Goal: Task Accomplishment & Management: Use online tool/utility

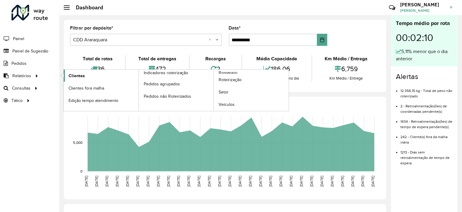
click at [72, 75] on span "Clientes" at bounding box center [77, 76] width 16 height 6
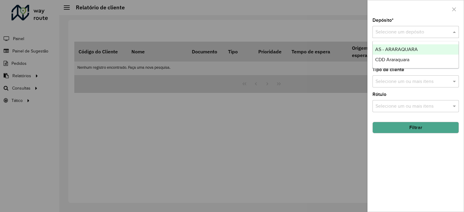
click at [446, 28] on div at bounding box center [416, 32] width 86 height 8
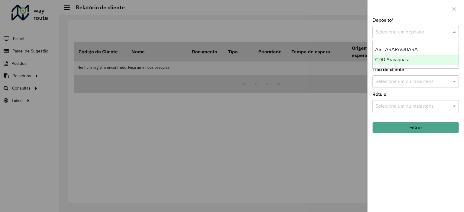
click at [387, 58] on span "CDD Araraquara" at bounding box center [392, 59] width 34 height 5
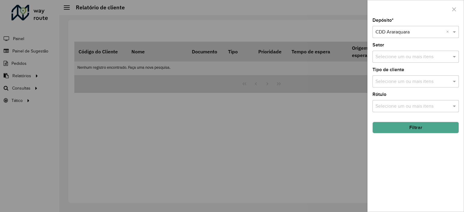
click at [416, 129] on button "Filtrar" at bounding box center [416, 127] width 86 height 11
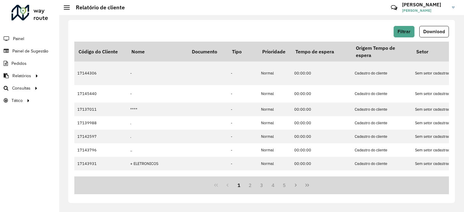
click at [428, 30] on span "Download" at bounding box center [434, 31] width 22 height 5
click at [436, 30] on span "Download" at bounding box center [434, 31] width 22 height 5
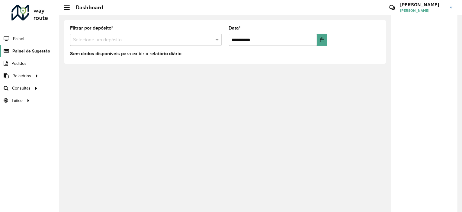
click at [15, 55] on link "Painel de Sugestão" at bounding box center [25, 51] width 50 height 12
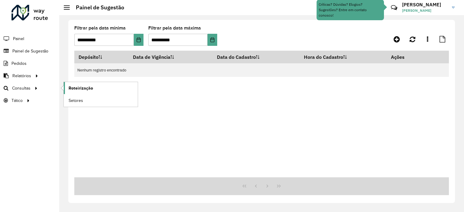
click at [65, 87] on link "Roteirização" at bounding box center [101, 88] width 74 height 12
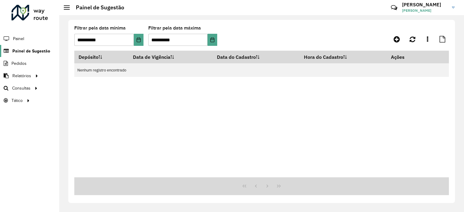
click at [26, 53] on span "Painel de Sugestão" at bounding box center [31, 51] width 38 height 6
click at [17, 48] on span "Painel de Sugestão" at bounding box center [31, 51] width 38 height 6
click at [33, 54] on link "Painel de Sugestão" at bounding box center [25, 51] width 50 height 12
click at [34, 51] on span "Painel de Sugestão" at bounding box center [31, 51] width 38 height 6
click at [396, 36] on icon at bounding box center [397, 39] width 6 height 7
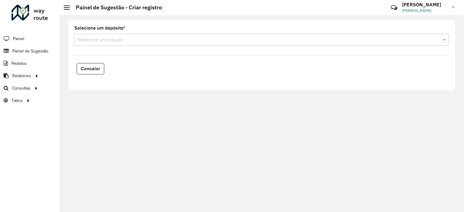
click at [111, 42] on input "text" at bounding box center [255, 40] width 357 height 7
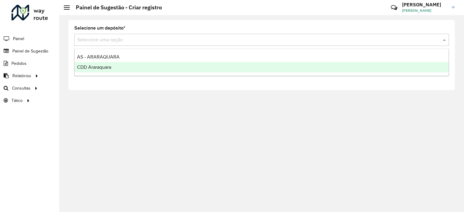
click at [111, 66] on span "CDD Araraquara" at bounding box center [94, 67] width 34 height 5
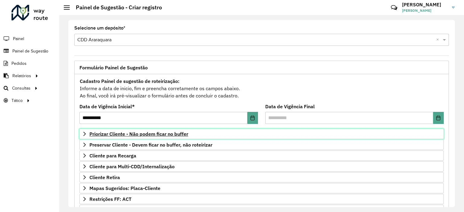
click at [173, 133] on span "Priorizar Cliente - Não podem ficar no buffer" at bounding box center [138, 134] width 99 height 5
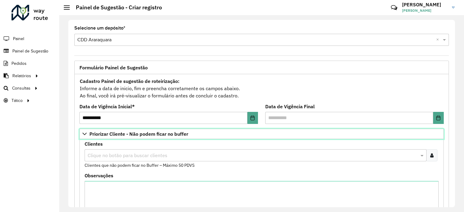
scroll to position [91, 0]
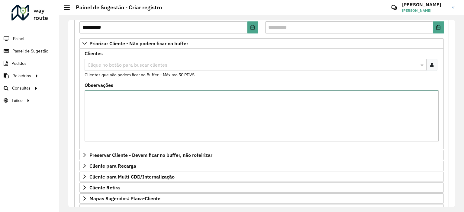
click at [153, 130] on textarea "Observações" at bounding box center [262, 116] width 354 height 51
paste textarea "*****"
type textarea "*****"
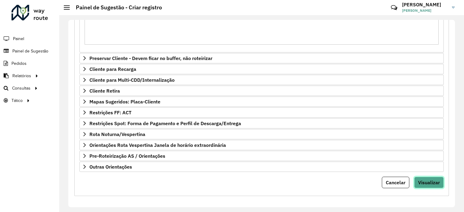
click at [427, 181] on span "Visualizar" at bounding box center [429, 183] width 22 height 6
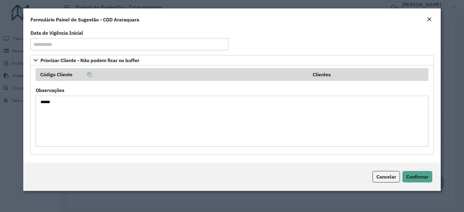
click at [412, 160] on div "**********" at bounding box center [232, 95] width 418 height 134
click at [412, 176] on span "Confirmar" at bounding box center [418, 177] width 22 height 6
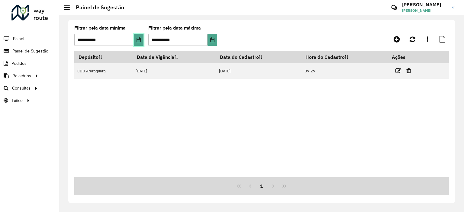
click at [137, 44] on button "Choose Date" at bounding box center [139, 40] width 10 height 12
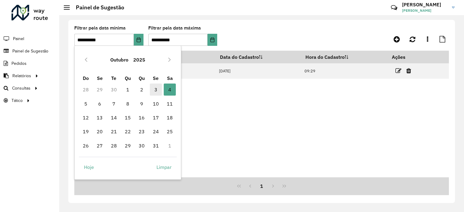
click at [152, 90] on span "3" at bounding box center [156, 90] width 12 height 12
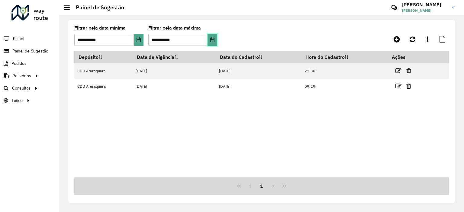
click at [216, 41] on button "Choose Date" at bounding box center [213, 40] width 10 height 12
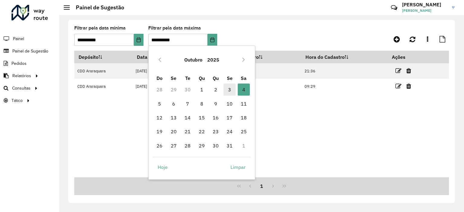
click at [227, 93] on span "3" at bounding box center [230, 90] width 12 height 12
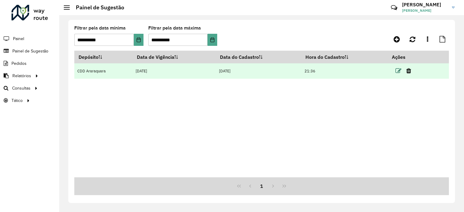
click at [398, 72] on icon at bounding box center [399, 71] width 6 height 6
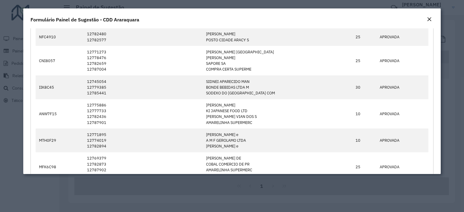
scroll to position [212, 0]
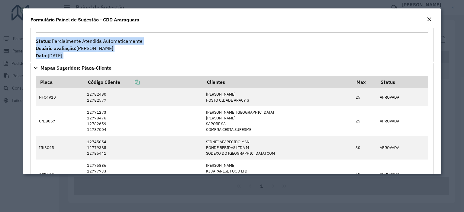
drag, startPoint x: 441, startPoint y: 65, endPoint x: 435, endPoint y: 14, distance: 51.4
click at [435, 14] on modal-container "**********" at bounding box center [232, 106] width 464 height 212
click at [430, 18] on em "Close" at bounding box center [429, 19] width 5 height 5
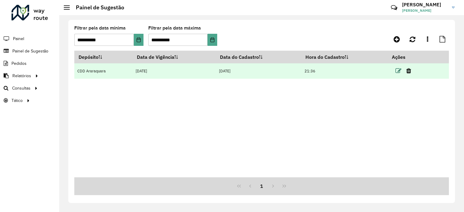
click at [401, 69] on icon at bounding box center [399, 71] width 6 height 6
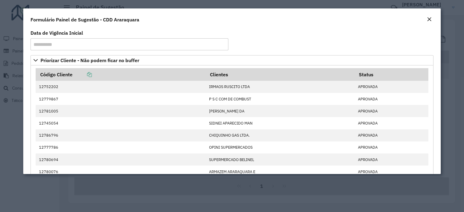
click at [430, 18] on em "Close" at bounding box center [429, 19] width 5 height 5
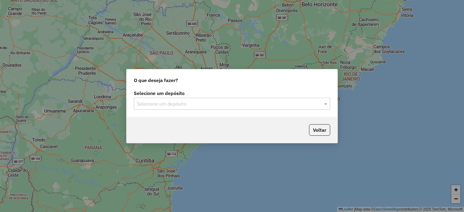
click at [215, 101] on input "text" at bounding box center [226, 104] width 178 height 7
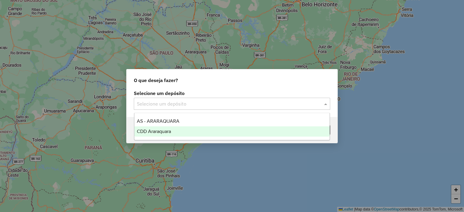
click at [164, 129] on span "CDD Araraquara" at bounding box center [154, 131] width 34 height 5
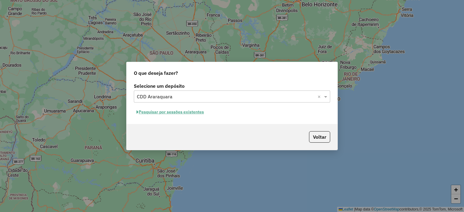
click at [186, 113] on button "Pesquisar por sessões existentes" at bounding box center [170, 112] width 73 height 9
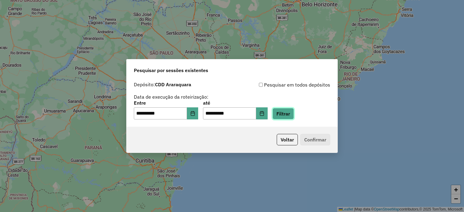
click at [290, 115] on button "Filtrar" at bounding box center [283, 113] width 21 height 11
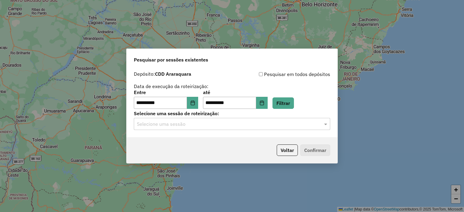
click at [190, 121] on input "text" at bounding box center [226, 124] width 178 height 7
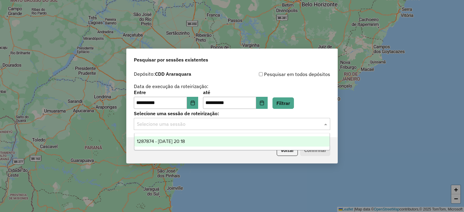
click at [184, 139] on span "1287874 - [DATE] 20:18" at bounding box center [161, 141] width 48 height 5
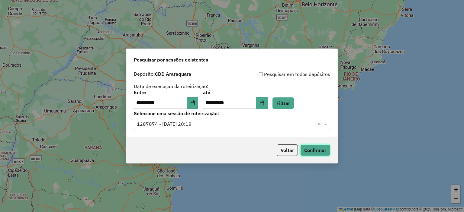
click at [327, 152] on button "Confirmar" at bounding box center [315, 150] width 30 height 11
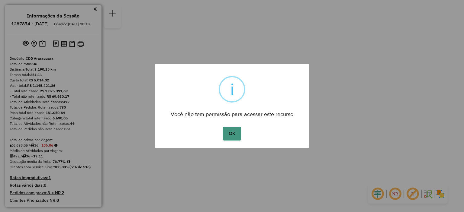
click at [227, 134] on button "OK" at bounding box center [232, 134] width 18 height 14
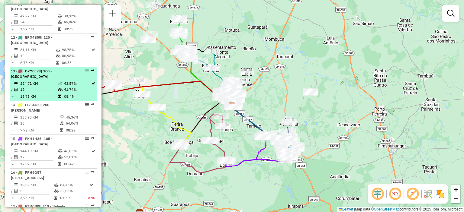
scroll to position [635, 0]
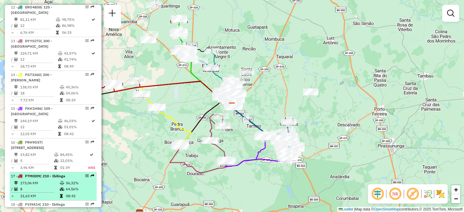
click at [81, 186] on td "64,56%" at bounding box center [80, 189] width 29 height 6
select select "**********"
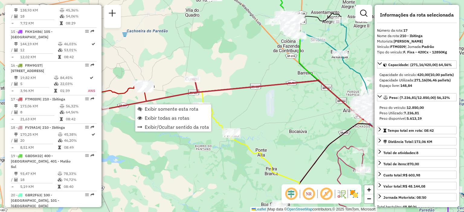
scroll to position [763, 0]
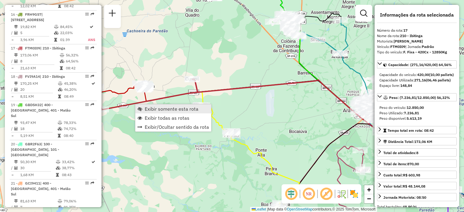
click at [146, 111] on span "Exibir somente esta rota" at bounding box center [172, 109] width 54 height 5
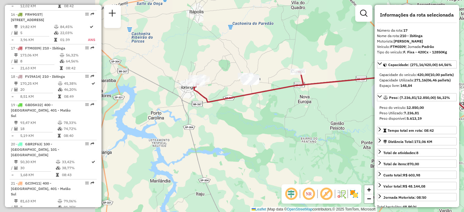
drag, startPoint x: 227, startPoint y: 117, endPoint x: 333, endPoint y: 109, distance: 106.1
click at [333, 109] on div "Janela de atendimento Grade de atendimento Capacidade Transportadoras Veículos …" at bounding box center [232, 106] width 464 height 212
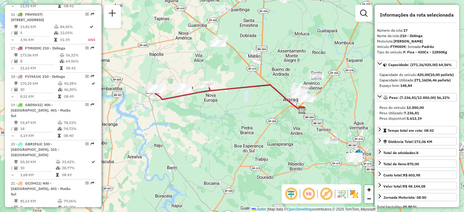
drag, startPoint x: 309, startPoint y: 131, endPoint x: 207, endPoint y: 119, distance: 102.6
click at [207, 119] on div "Janela de atendimento Grade de atendimento Capacidade Transportadoras Veículos …" at bounding box center [232, 106] width 464 height 212
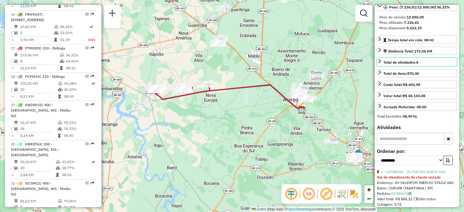
click at [427, 66] on link "Total de atividades: 8" at bounding box center [417, 62] width 80 height 8
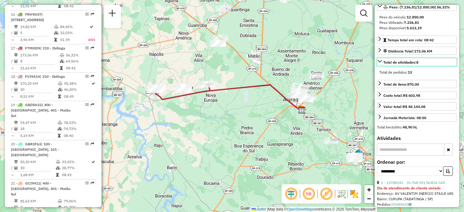
click at [427, 66] on link "Total de atividades: 8" at bounding box center [417, 62] width 80 height 8
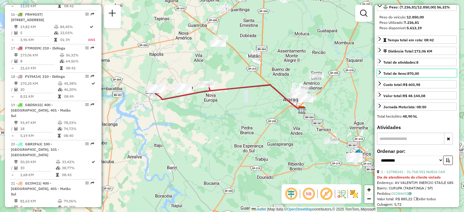
click at [425, 77] on link "Total de itens: 870,00" at bounding box center [417, 73] width 80 height 8
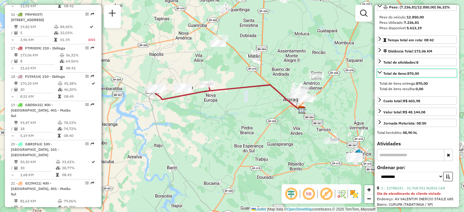
click at [425, 77] on link "Total de itens: 870,00" at bounding box center [417, 73] width 80 height 8
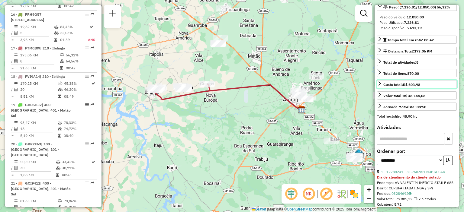
click at [425, 89] on link "Custo total: R$ 603,98" at bounding box center [417, 84] width 80 height 8
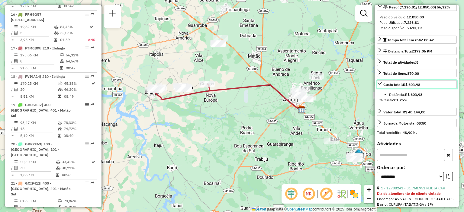
click at [425, 89] on link "Custo total: R$ 603,98" at bounding box center [417, 84] width 80 height 8
